Goal: Transaction & Acquisition: Purchase product/service

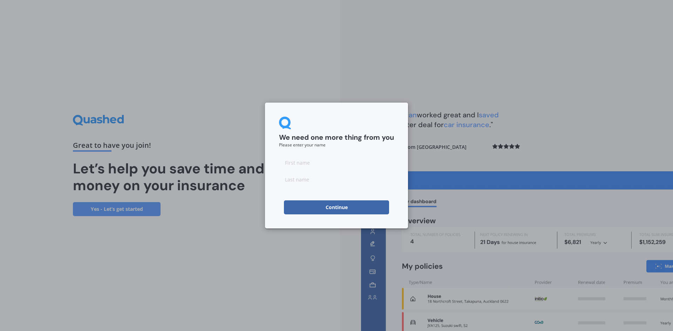
click at [362, 206] on button "Continue" at bounding box center [336, 207] width 105 height 14
type input "yulgu"
type input "[PERSON_NAME]"
click at [335, 209] on button "Continue" at bounding box center [336, 207] width 105 height 14
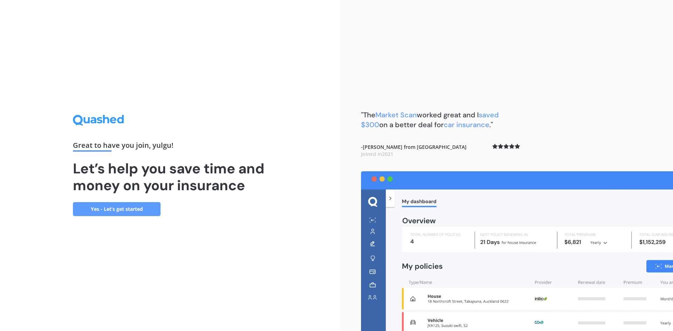
click at [131, 211] on link "Yes - Let’s get started" at bounding box center [117, 209] width 88 height 14
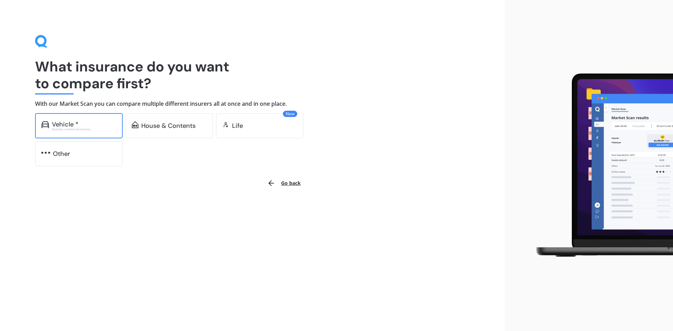
click at [81, 128] on div "Excludes commercial vehicles" at bounding box center [84, 129] width 64 height 3
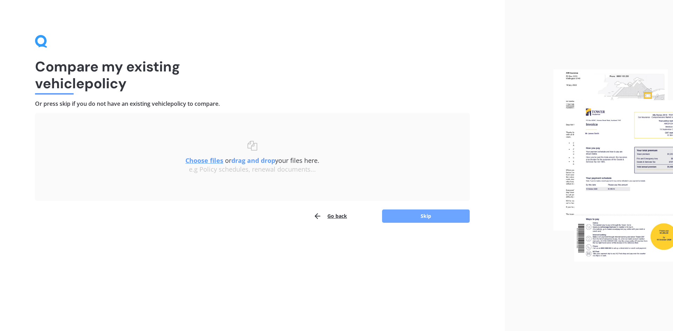
click at [428, 220] on button "Skip" at bounding box center [426, 216] width 88 height 13
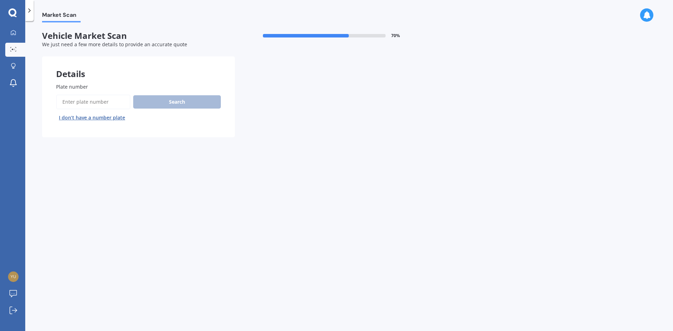
click at [95, 99] on input "Plate number" at bounding box center [93, 102] width 74 height 15
type input "rep60"
click at [142, 100] on button "Search" at bounding box center [177, 101] width 88 height 13
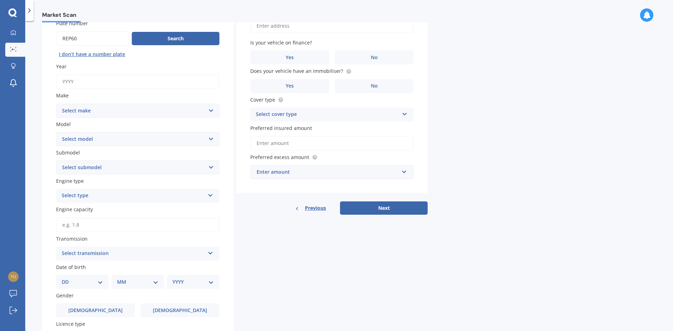
scroll to position [27, 0]
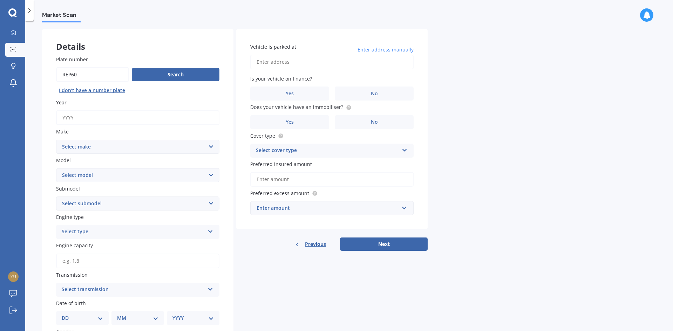
click at [107, 144] on select "Select make AC ALFA ROMEO ASTON [PERSON_NAME] AUDI AUSTIN BEDFORD Bentley BMW B…" at bounding box center [137, 147] width 163 height 14
click at [107, 146] on select "Select make AC ALFA ROMEO ASTON [PERSON_NAME] AUDI AUSTIN BEDFORD Bentley BMW B…" at bounding box center [137, 147] width 163 height 14
click at [177, 74] on button "Search" at bounding box center [176, 74] width 88 height 13
click at [155, 124] on input "Year" at bounding box center [137, 117] width 163 height 15
click at [145, 195] on div "Submodel Select submodel" at bounding box center [137, 198] width 163 height 26
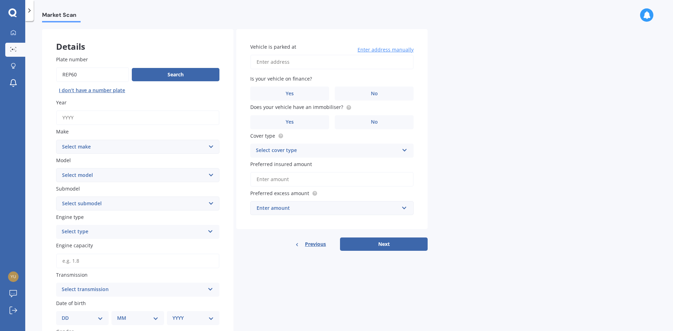
click at [145, 199] on select "Select submodel" at bounding box center [137, 204] width 163 height 14
drag, startPoint x: 145, startPoint y: 200, endPoint x: 145, endPoint y: 195, distance: 5.6
click at [145, 200] on select "Select submodel" at bounding box center [137, 204] width 163 height 14
click at [145, 172] on select "Select model" at bounding box center [137, 175] width 163 height 14
click at [146, 170] on select "Select model" at bounding box center [137, 175] width 163 height 14
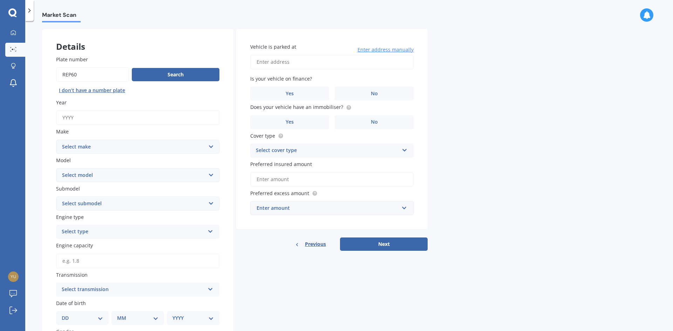
click at [143, 142] on select "Select make AC ALFA ROMEO ASTON [PERSON_NAME] AUDI AUSTIN BEDFORD Bentley BMW B…" at bounding box center [137, 147] width 163 height 14
select select "MAZDA"
click at [56, 140] on select "Select make AC ALFA ROMEO ASTON [PERSON_NAME] AUDI AUSTIN BEDFORD Bentley BMW B…" at bounding box center [137, 147] width 163 height 14
click at [79, 117] on input "Year" at bounding box center [137, 117] width 163 height 15
type input "2025"
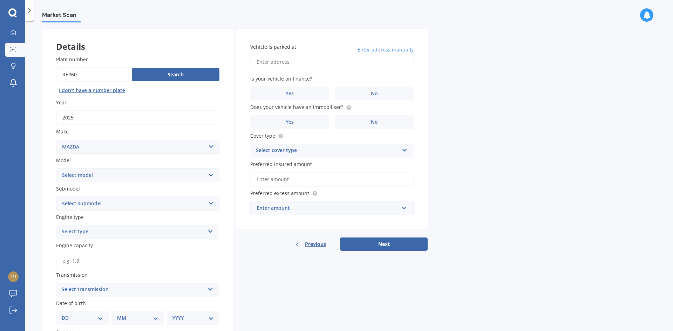
click at [129, 171] on select "Select model 121 2 3 323 323 / Familia 6 626 929 Atenza Autozam Axela AZ3 B2000…" at bounding box center [137, 175] width 163 height 14
select select "CX5"
click at [56, 168] on select "Select model 121 2 3 323 323 / Familia 6 626 929 Atenza Autozam Axela AZ3 B2000…" at bounding box center [137, 175] width 163 height 14
click at [108, 202] on select "Select submodel" at bounding box center [137, 204] width 163 height 14
click at [310, 311] on div "Details Plate number Search I don’t have a number plate Year [DATE] Make Select…" at bounding box center [235, 241] width 386 height 424
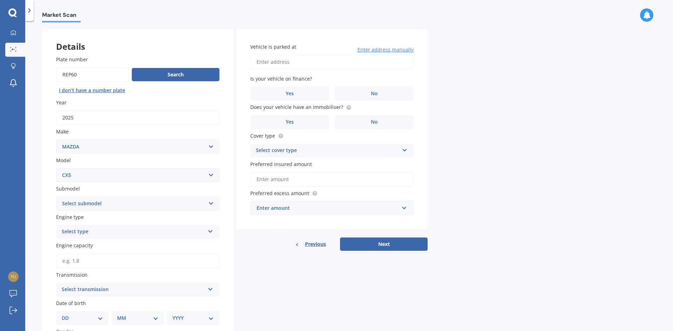
click at [124, 76] on input "Plate number" at bounding box center [92, 74] width 73 height 15
click at [167, 77] on button "Search" at bounding box center [176, 74] width 88 height 13
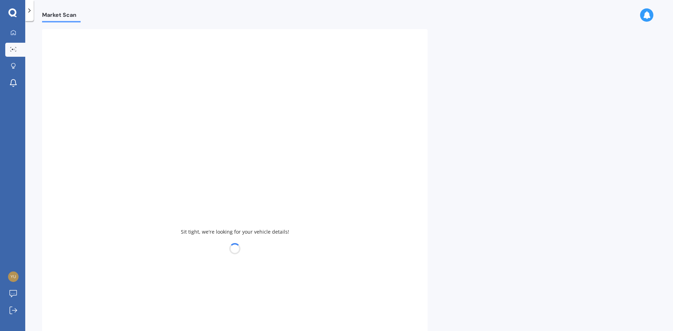
select select
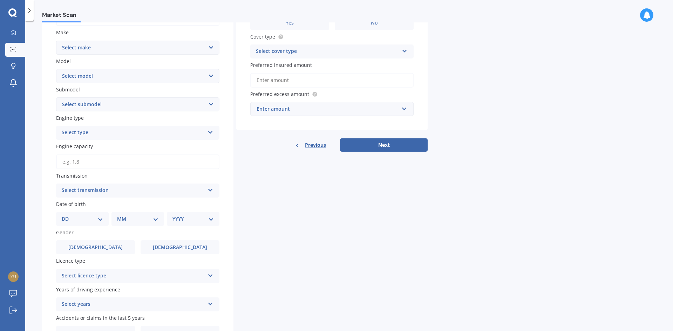
scroll to position [0, 0]
